Goal: Information Seeking & Learning: Understand process/instructions

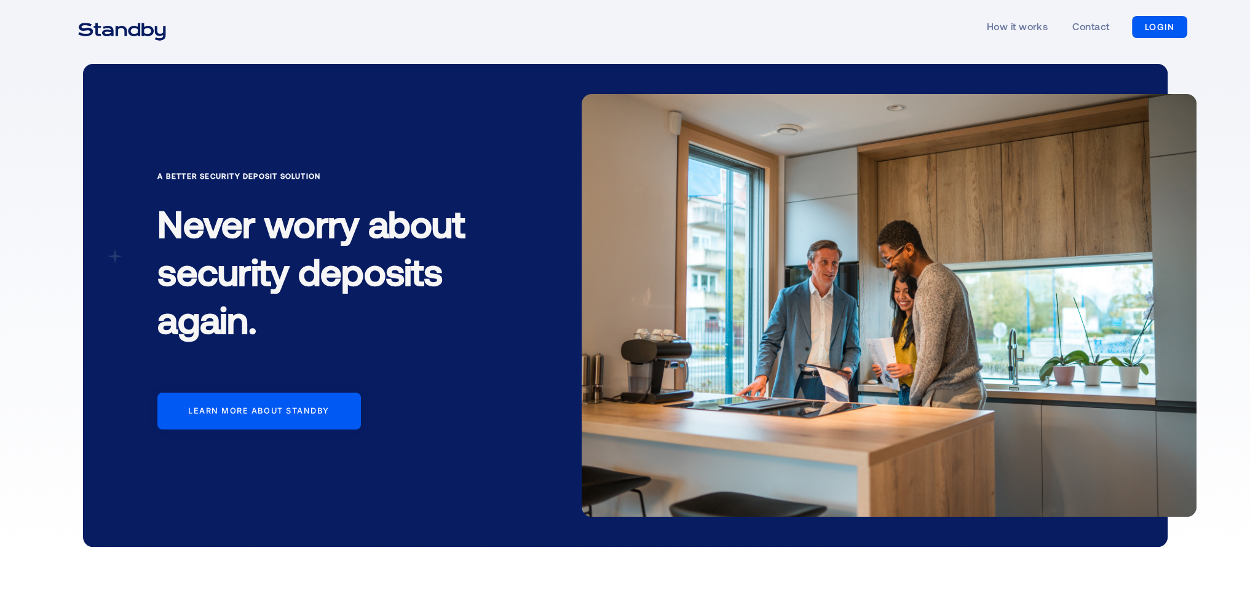
drag, startPoint x: 666, startPoint y: 541, endPoint x: 653, endPoint y: 199, distance: 341.5
click at [1008, 30] on link "How it works" at bounding box center [1017, 27] width 61 height 57
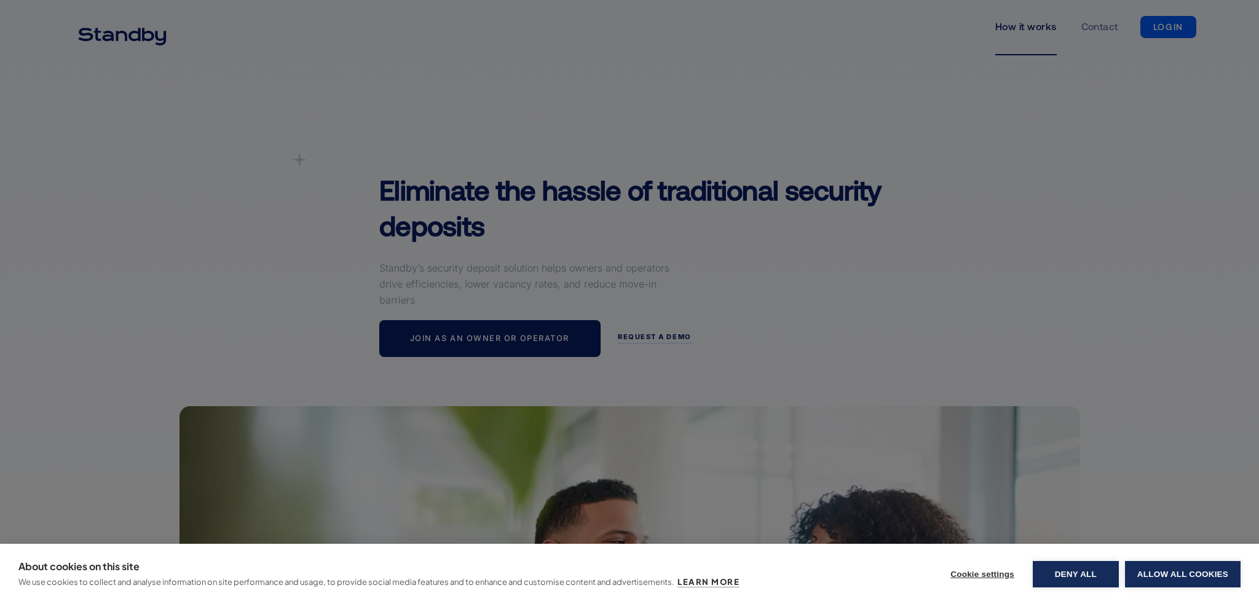
click at [1072, 593] on div "About cookies on this site We use cookies to collect and analyse information on…" at bounding box center [629, 574] width 1259 height 60
click at [1064, 577] on button "Deny all" at bounding box center [1076, 574] width 86 height 26
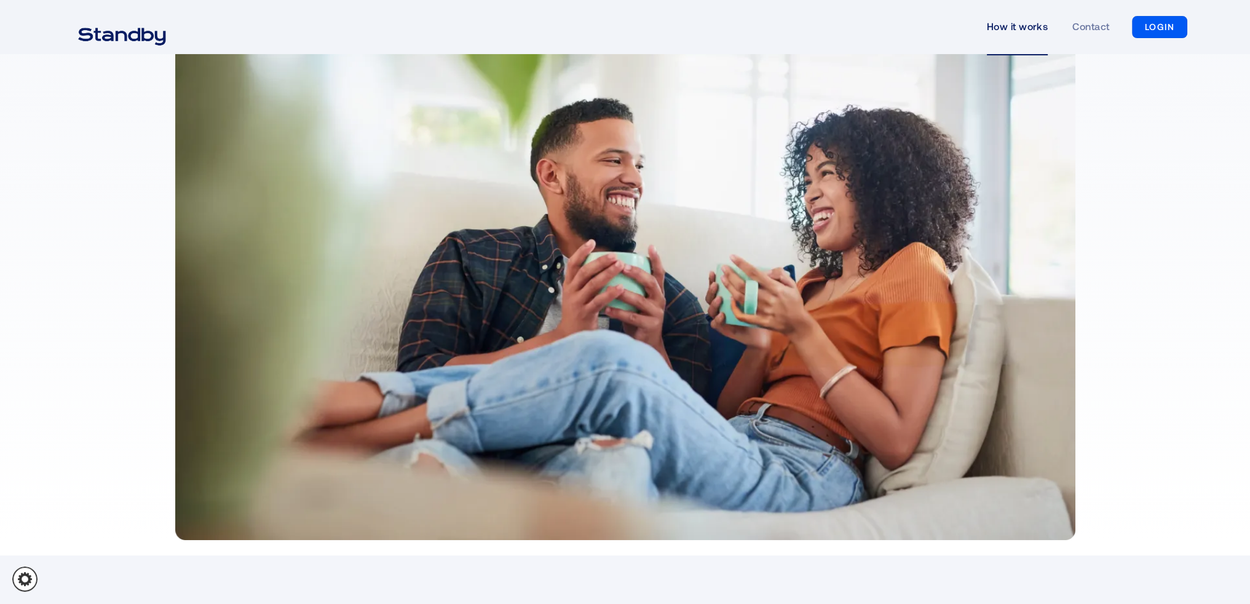
scroll to position [430, 0]
